Goal: Navigation & Orientation: Find specific page/section

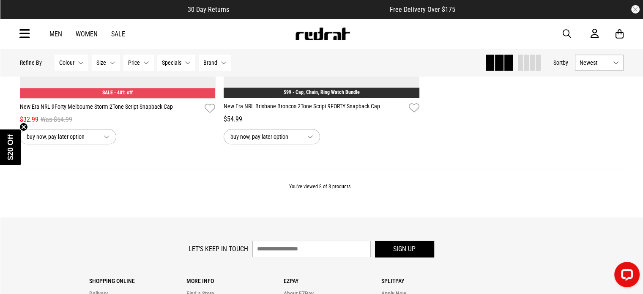
scroll to position [1014, 0]
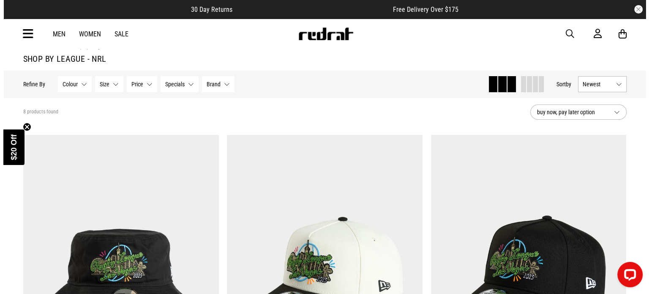
scroll to position [0, 0]
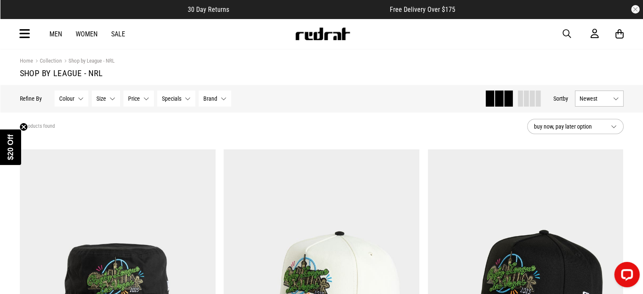
click at [15, 33] on div "Men Women Sale Sign in New Back Footwear Back Mens Back Womens Back Youth & Kid…" at bounding box center [321, 34] width 617 height 30
click at [24, 35] on icon at bounding box center [24, 34] width 11 height 14
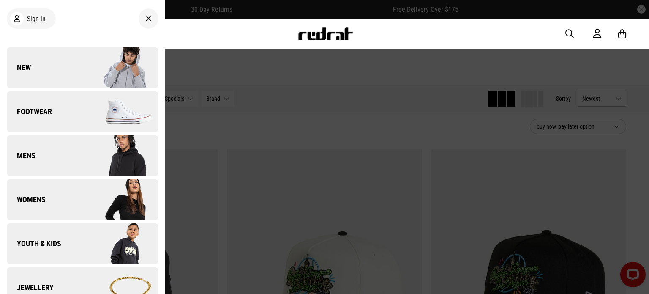
click at [32, 152] on span "Mens" at bounding box center [21, 155] width 29 height 10
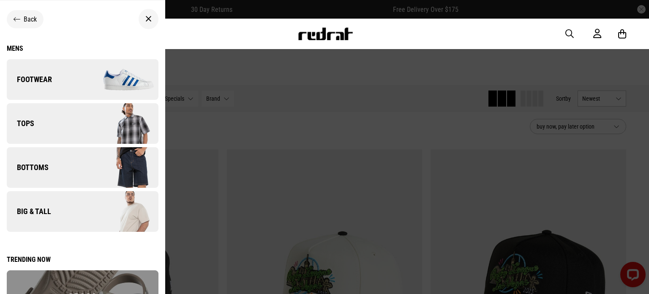
click at [24, 20] on span "Back" at bounding box center [30, 19] width 13 height 8
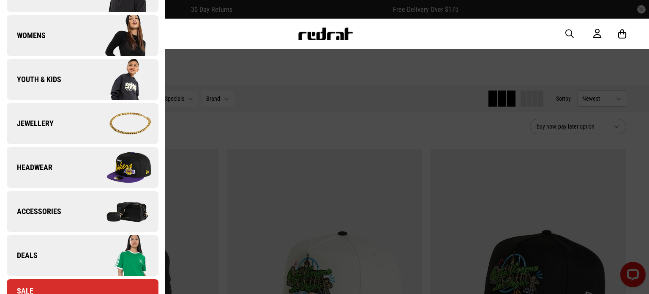
scroll to position [169, 0]
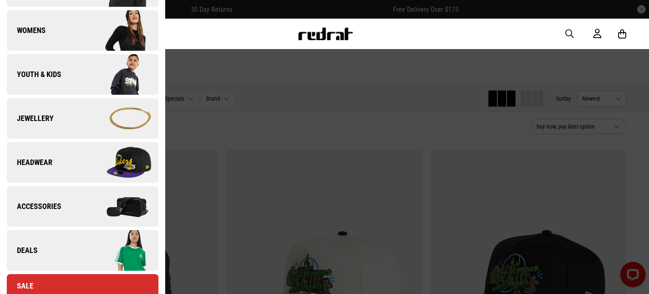
click at [38, 167] on span "Headwear" at bounding box center [30, 162] width 46 height 10
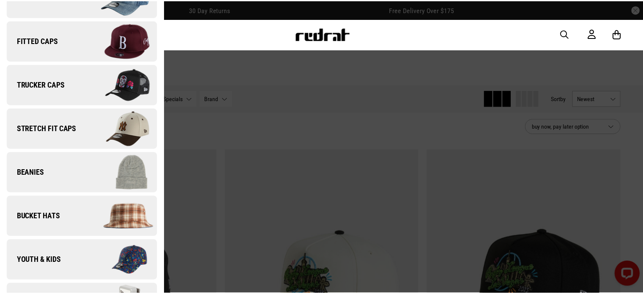
scroll to position [161, 0]
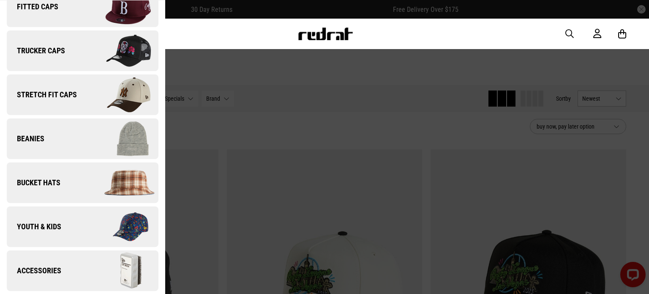
click at [411, 45] on div "Men Women Sale Sign in New Back Footwear Back Footwear Mens Back Footwear / Men…" at bounding box center [324, 34] width 617 height 30
click at [238, 66] on div at bounding box center [324, 147] width 649 height 294
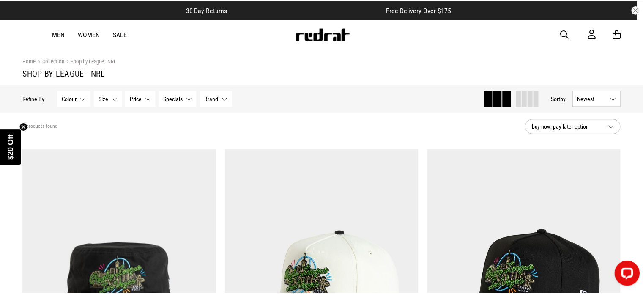
scroll to position [0, 0]
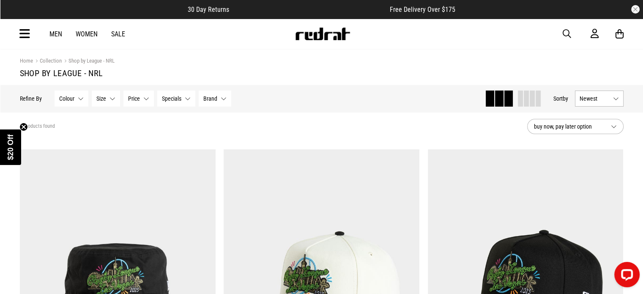
click at [53, 59] on link "Collection" at bounding box center [47, 61] width 29 height 8
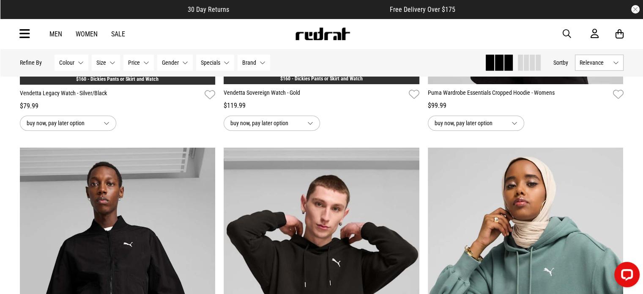
scroll to position [676, 0]
